Goal: Transaction & Acquisition: Book appointment/travel/reservation

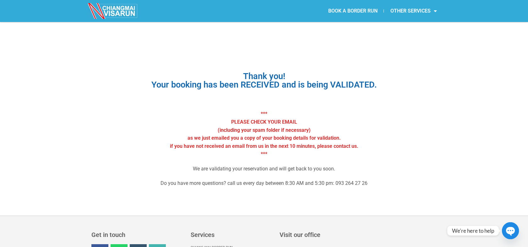
click at [368, 12] on link "BOOK A BORDER RUN" at bounding box center [353, 11] width 62 height 14
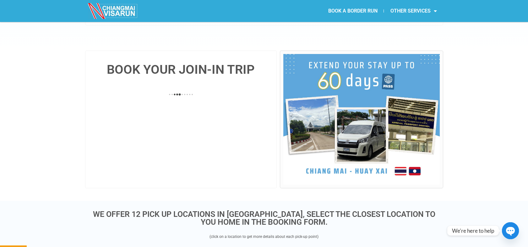
scroll to position [123, 0]
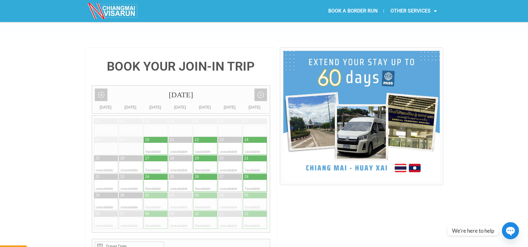
click at [209, 143] on div at bounding box center [211, 149] width 12 height 12
type input "[DATE]"
radio input "true"
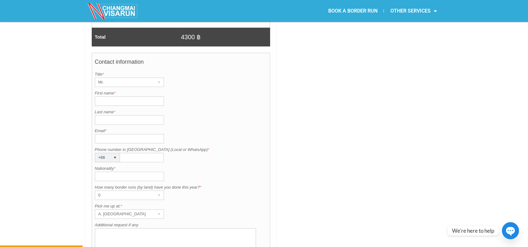
scroll to position [467, 0]
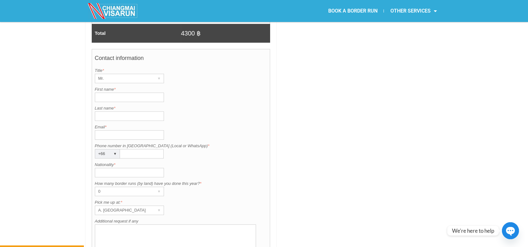
click at [137, 93] on input "First name *" at bounding box center [129, 97] width 69 height 9
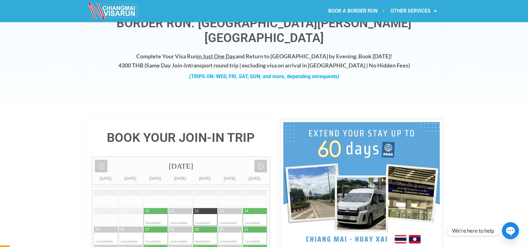
scroll to position [51, 0]
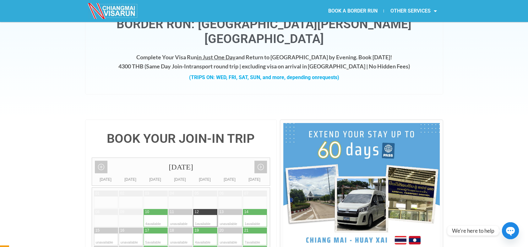
click at [527, 15] on section "BOOK A BORDER RUN OTHER SERVICES Retirement Visa Support Thai Driving License S…" at bounding box center [264, 11] width 528 height 22
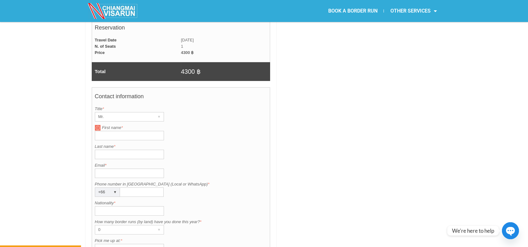
scroll to position [510, 0]
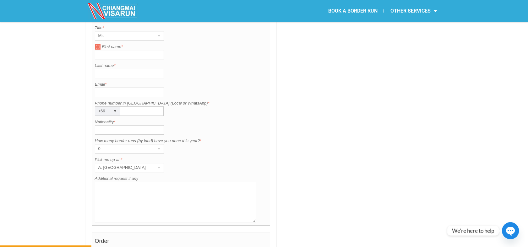
click at [113, 43] on div "Contact information Title is required. Title * Mr. ▾ Mr. Mrs. Ms. First name is…" at bounding box center [181, 116] width 179 height 220
click at [114, 50] on input "First name *" at bounding box center [129, 54] width 69 height 9
type input "manrico"
click at [109, 69] on input "Last name *" at bounding box center [129, 73] width 69 height 9
type input "[PERSON_NAME]"
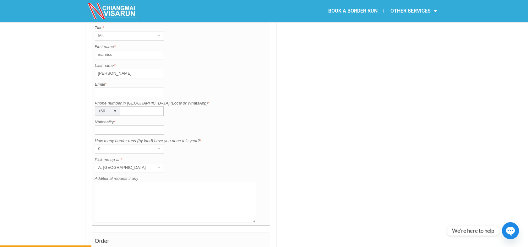
click at [104, 88] on input "Email *" at bounding box center [129, 92] width 69 height 9
type input "[EMAIL_ADDRESS][PERSON_NAME][DOMAIN_NAME]"
click at [115, 107] on div "▾" at bounding box center [115, 111] width 9 height 9
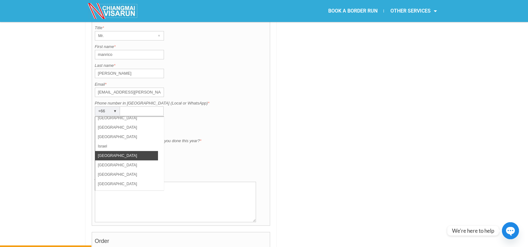
click at [131, 151] on li "[GEOGRAPHIC_DATA]" at bounding box center [126, 155] width 63 height 9
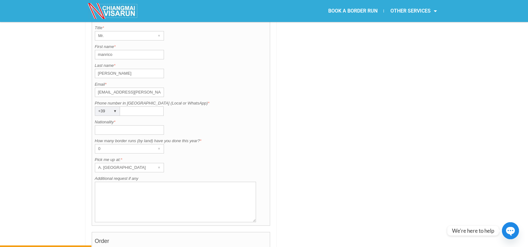
click at [138, 107] on input "Phone number in [GEOGRAPHIC_DATA] (Local or WhatsApp) *" at bounding box center [142, 111] width 44 height 9
type input "3925271214"
click at [139, 125] on input "Nationality *" at bounding box center [129, 129] width 69 height 9
type input "[GEOGRAPHIC_DATA]"
click at [158, 145] on div "▾" at bounding box center [159, 149] width 9 height 9
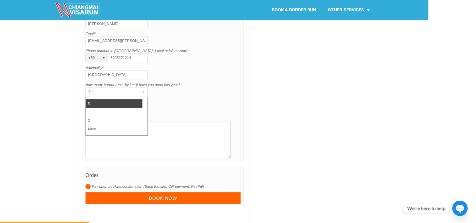
scroll to position [557, 0]
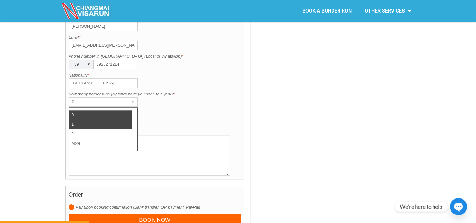
click at [99, 119] on li "1" at bounding box center [100, 123] width 63 height 9
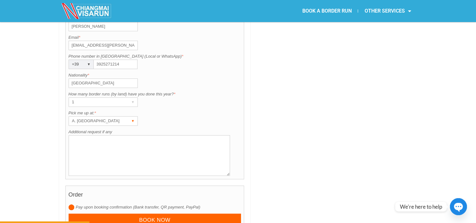
click at [134, 116] on div "▾" at bounding box center [133, 120] width 9 height 9
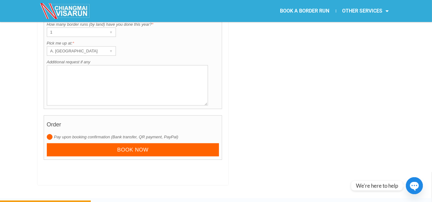
scroll to position [588, 0]
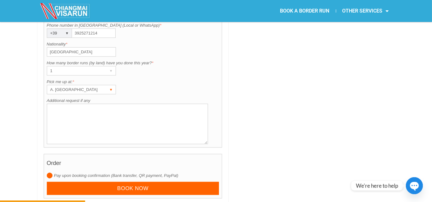
click at [107, 85] on div "A. [GEOGRAPHIC_DATA] ▾" at bounding box center [81, 89] width 69 height 9
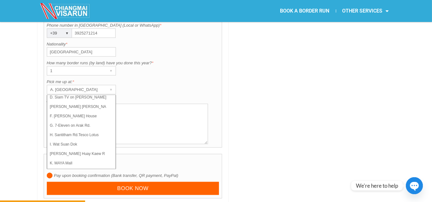
scroll to position [44, 0]
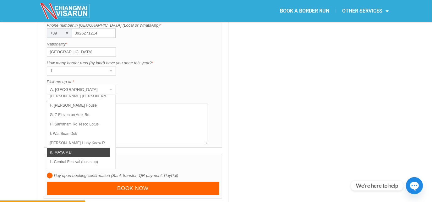
click at [92, 148] on li "K. MAYA Mall" at bounding box center [78, 152] width 63 height 9
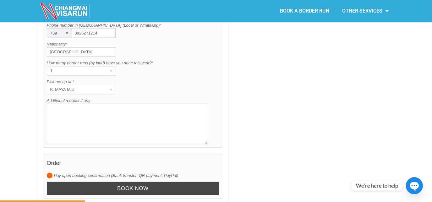
click at [135, 182] on input "Book now" at bounding box center [133, 189] width 173 height 14
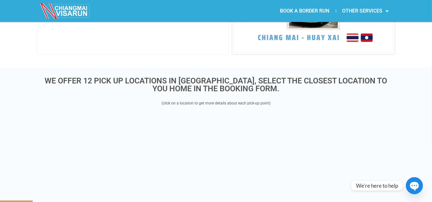
scroll to position [162, 0]
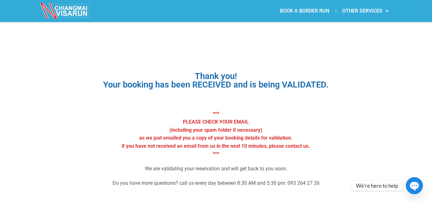
click at [303, 8] on link "BOOK A BORDER RUN" at bounding box center [305, 11] width 62 height 14
